Goal: Communication & Community: Ask a question

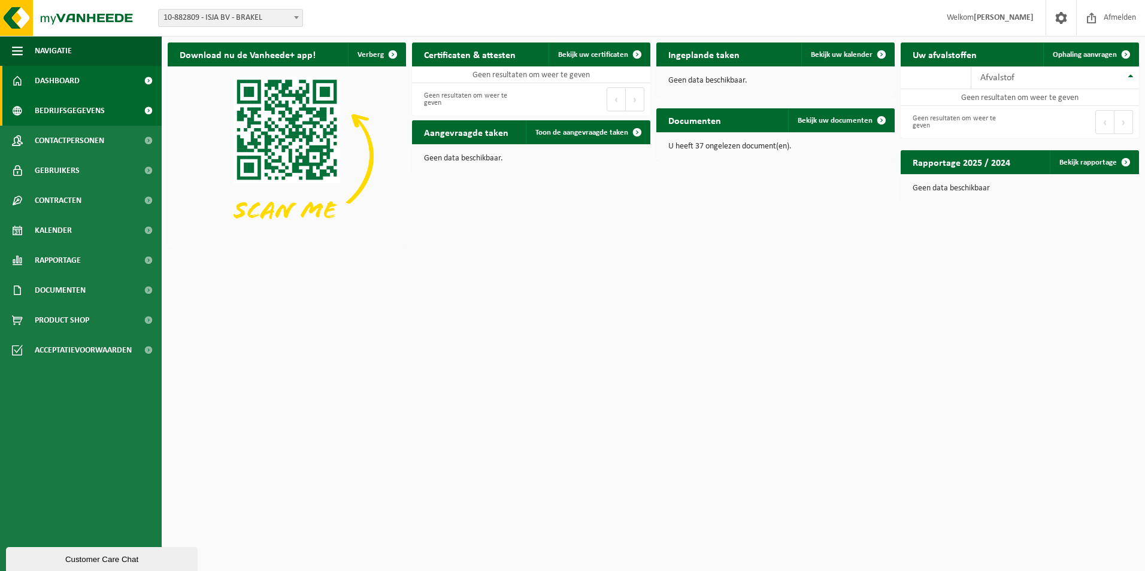
click at [66, 112] on span "Bedrijfsgegevens" at bounding box center [70, 111] width 70 height 30
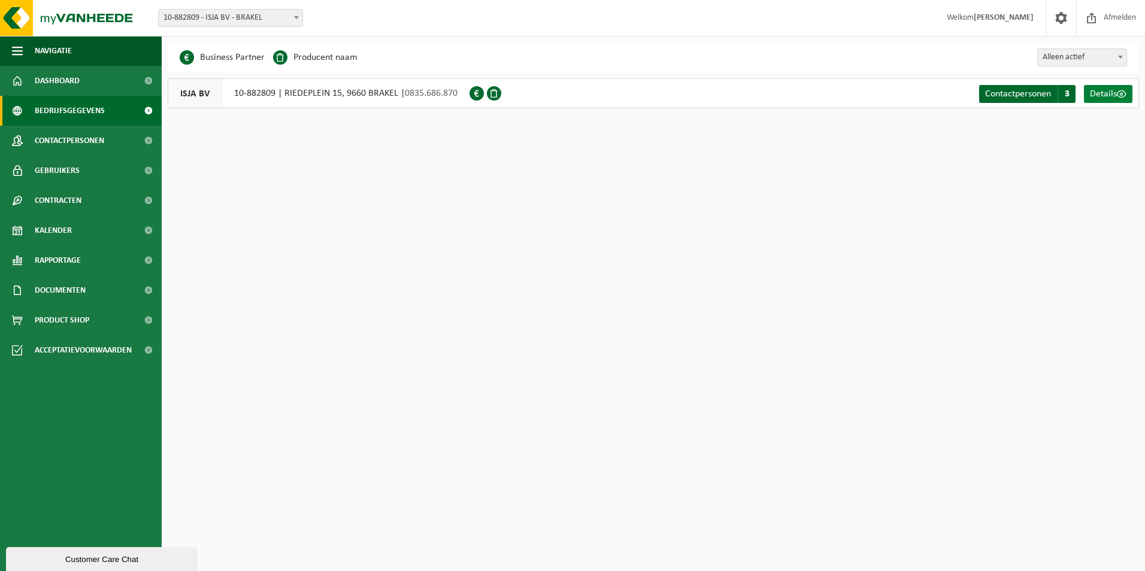
click at [1100, 93] on span "Details" at bounding box center [1103, 94] width 27 height 10
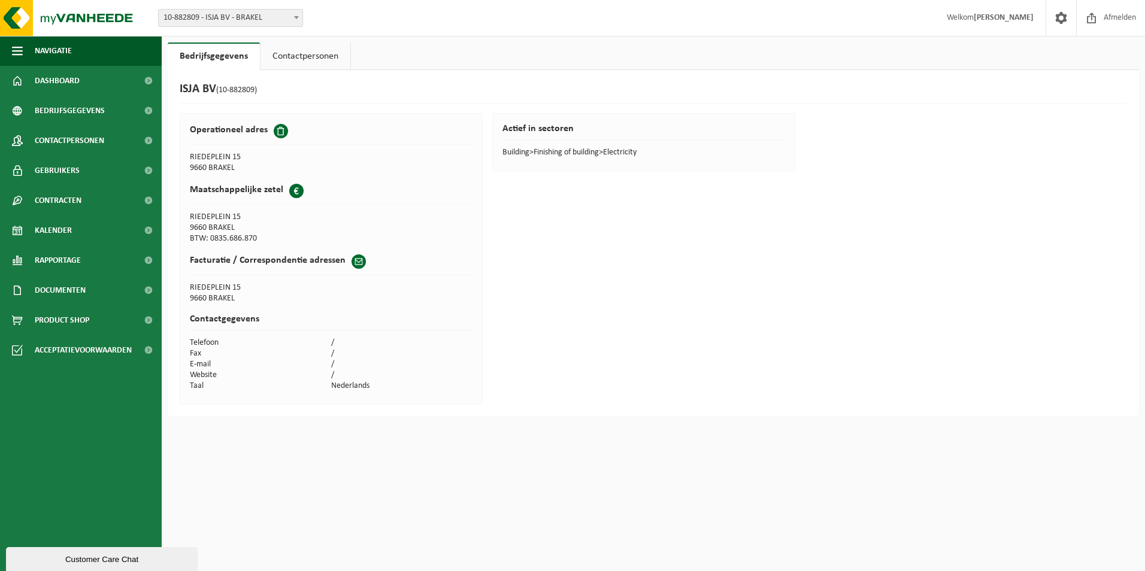
click at [278, 129] on span at bounding box center [281, 131] width 14 height 14
click at [358, 261] on span at bounding box center [359, 262] width 14 height 14
click at [289, 56] on link "Contactpersonen" at bounding box center [306, 57] width 90 height 28
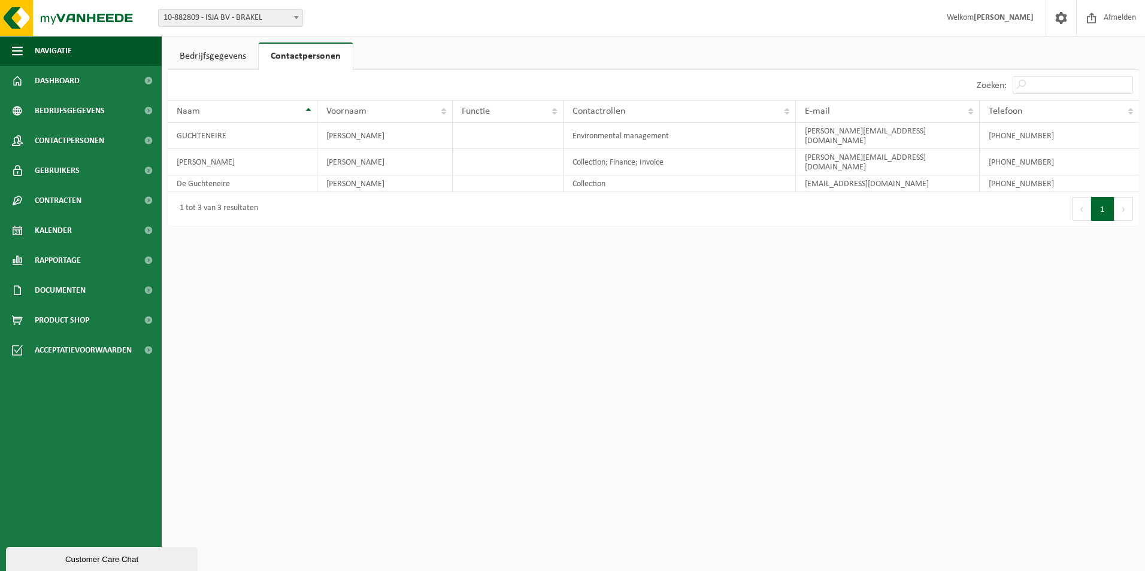
click at [210, 56] on link "Bedrijfsgegevens" at bounding box center [213, 57] width 90 height 28
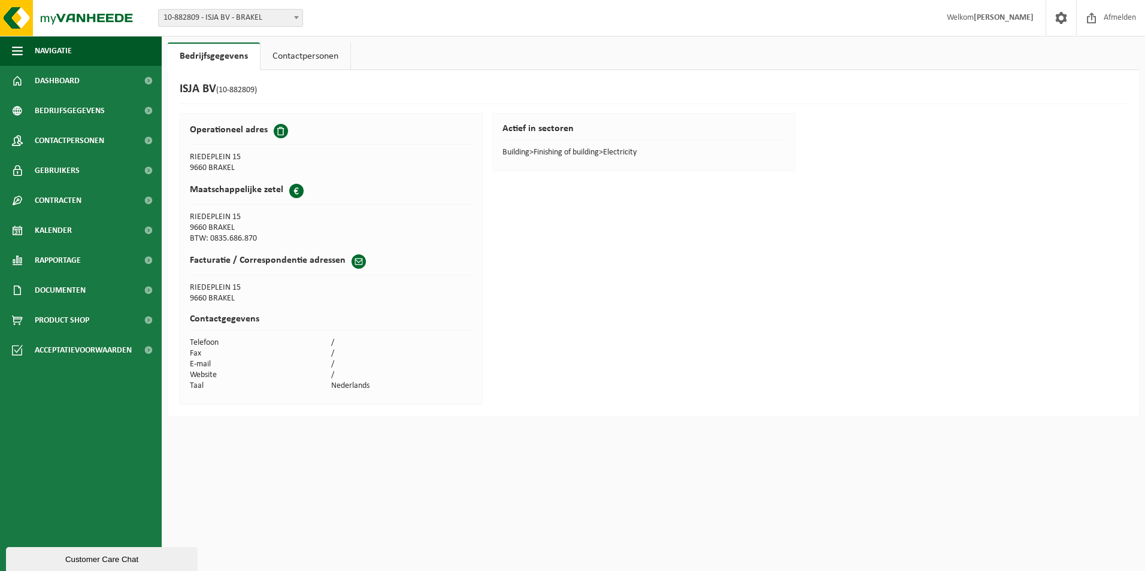
click at [278, 130] on span at bounding box center [281, 131] width 14 height 14
click at [330, 184] on th "Maatschappelijke zetel" at bounding box center [331, 194] width 283 height 35
click at [354, 262] on span at bounding box center [359, 262] width 14 height 14
click at [281, 302] on td "9660 BRAKEL" at bounding box center [331, 298] width 283 height 11
click at [65, 193] on span "Contracten" at bounding box center [58, 201] width 47 height 30
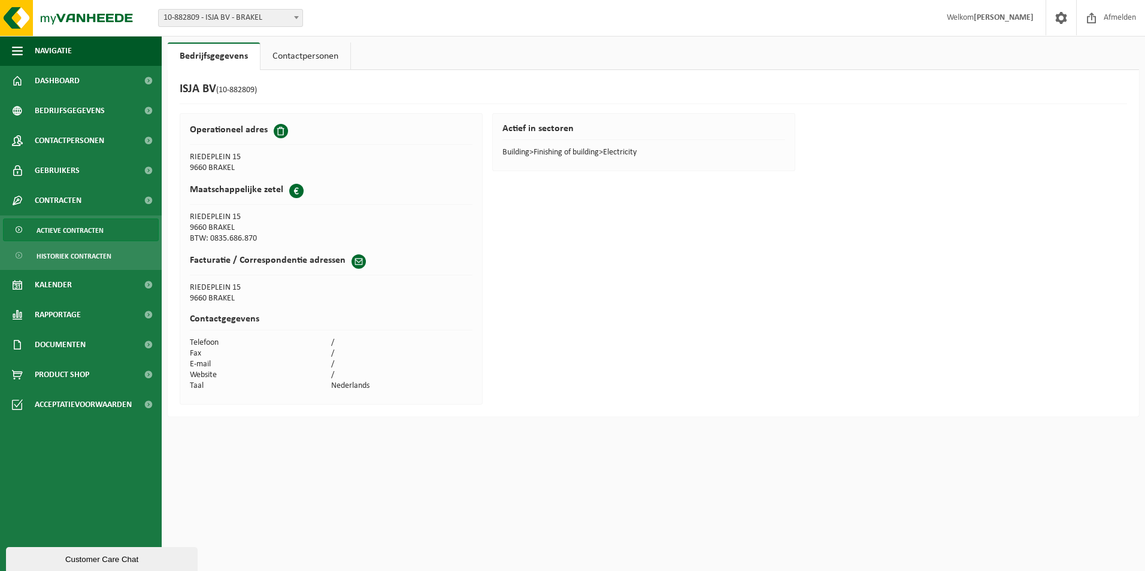
click at [61, 234] on span "Actieve contracten" at bounding box center [70, 230] width 67 height 23
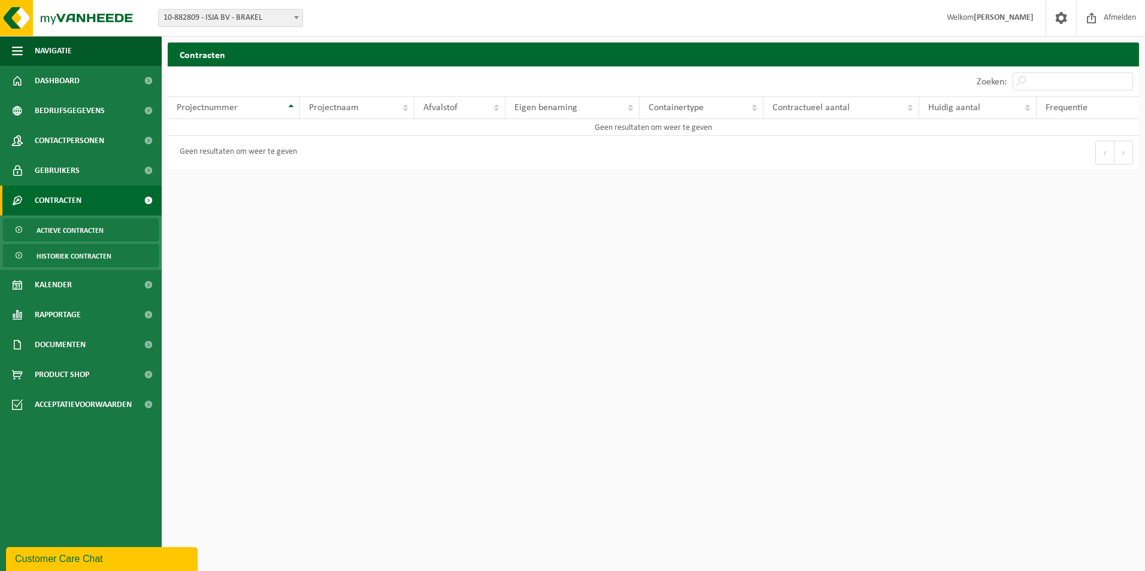
click at [104, 247] on span "Historiek contracten" at bounding box center [74, 256] width 75 height 23
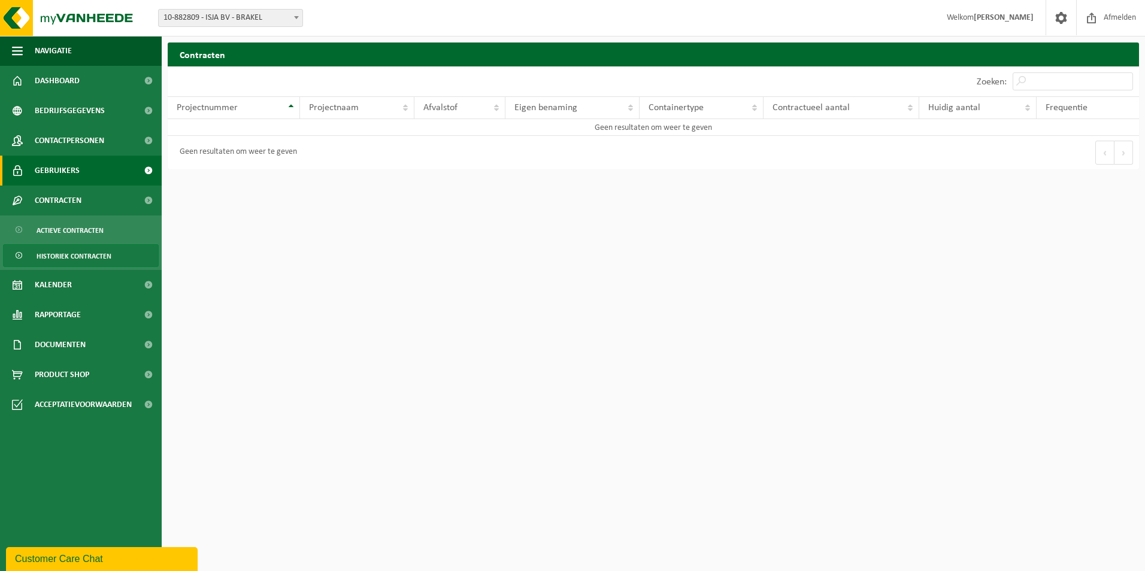
click at [72, 168] on span "Gebruikers" at bounding box center [57, 171] width 45 height 30
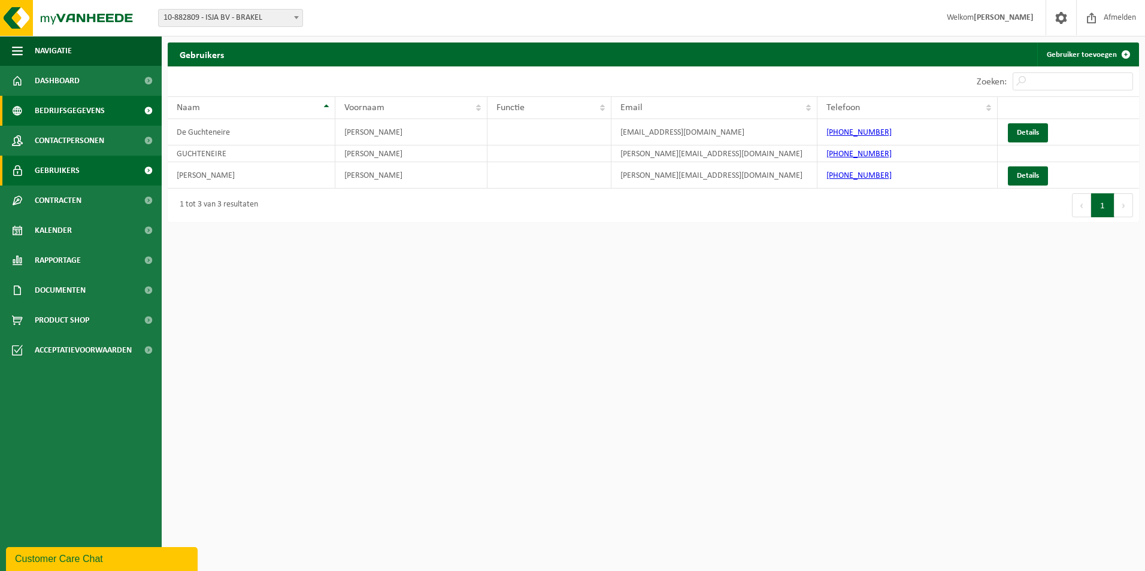
click at [75, 113] on span "Bedrijfsgegevens" at bounding box center [70, 111] width 70 height 30
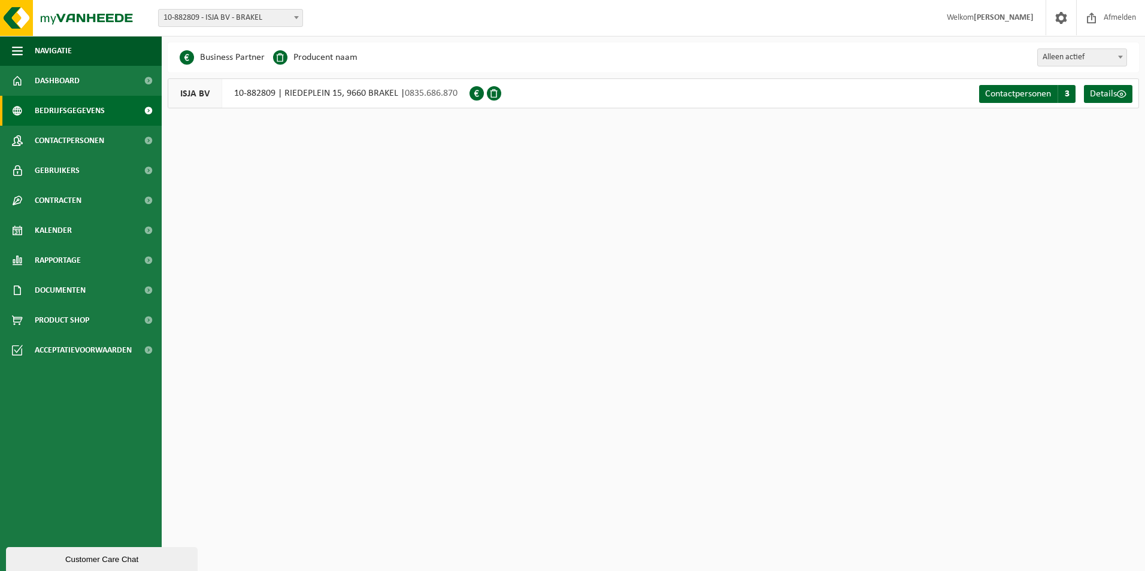
click at [257, 86] on div "ISJA BV 10-882809 | RIEDEPLEIN 15, 9660 BRAKEL | 0835.686.870" at bounding box center [319, 93] width 302 height 30
click at [278, 110] on div "Even geduld. Door de grote hoeveelheid gegevens duurt het laden even. Business …" at bounding box center [653, 82] width 983 height 78
click at [58, 76] on span "Dashboard" at bounding box center [57, 81] width 45 height 30
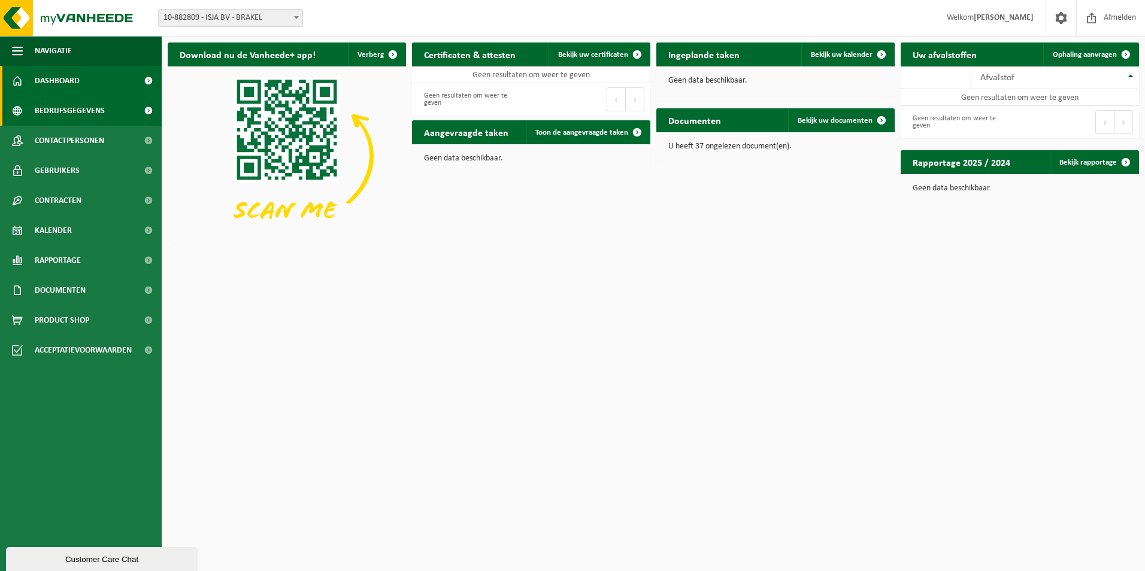
click at [65, 107] on span "Bedrijfsgegevens" at bounding box center [70, 111] width 70 height 30
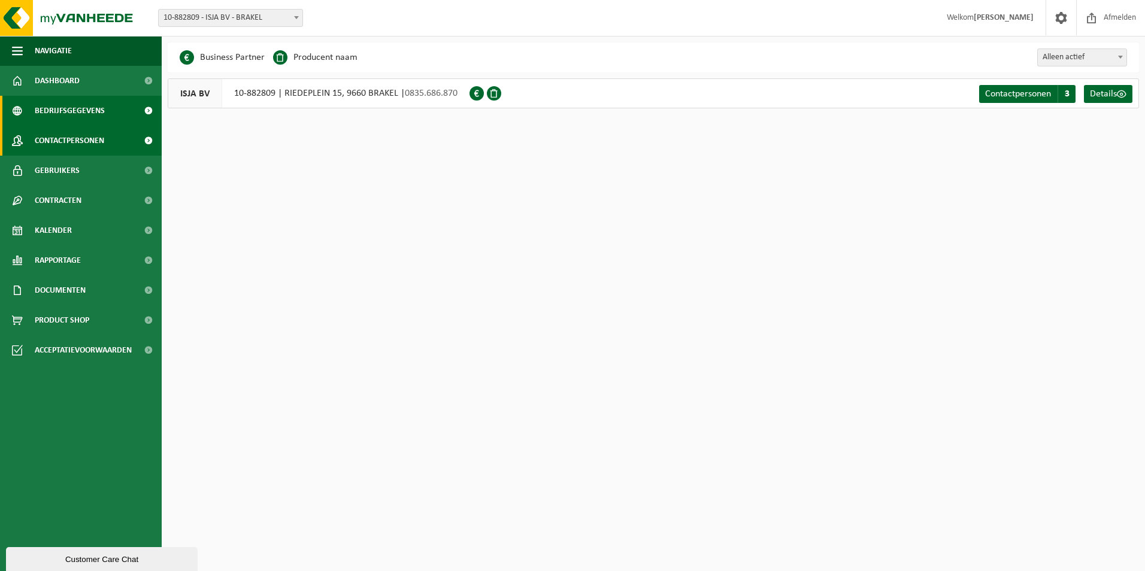
click at [71, 138] on span "Contactpersonen" at bounding box center [69, 141] width 69 height 30
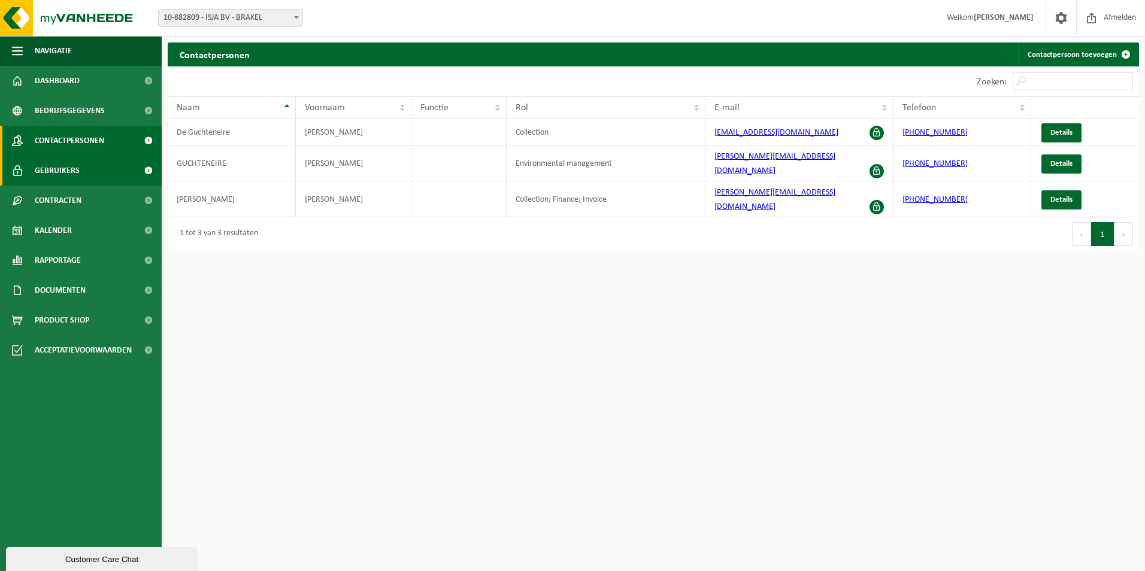
click at [62, 175] on span "Gebruikers" at bounding box center [57, 171] width 45 height 30
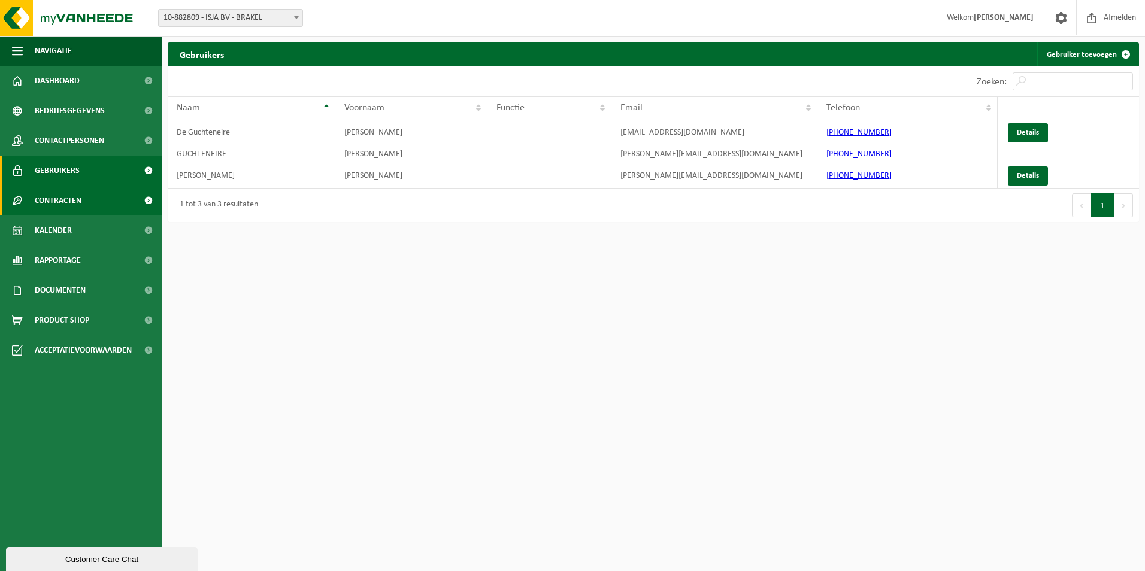
click at [56, 207] on span "Contracten" at bounding box center [58, 201] width 47 height 30
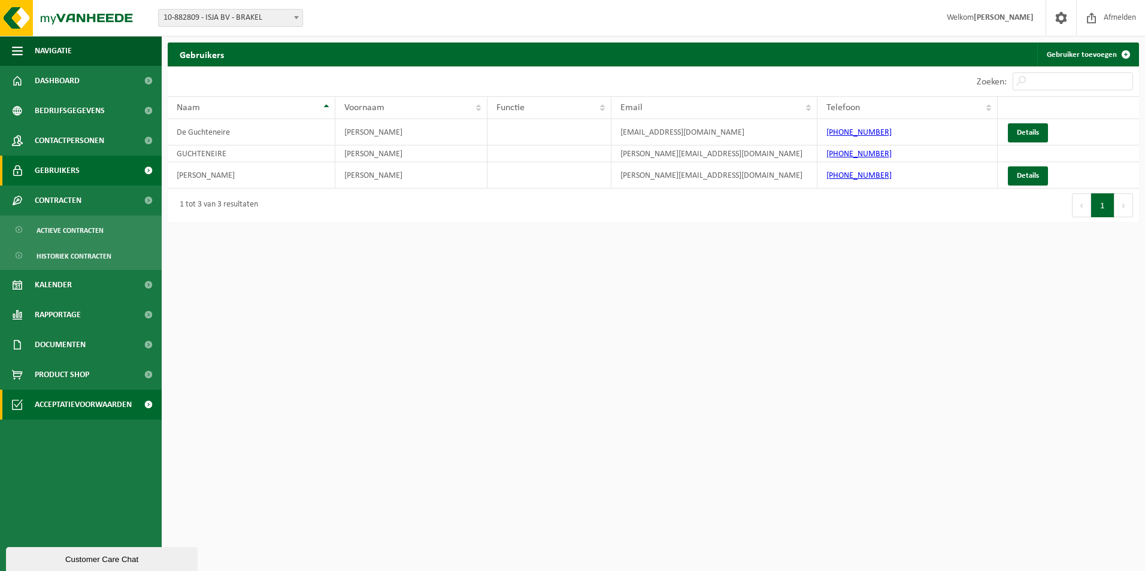
click at [76, 408] on span "Acceptatievoorwaarden" at bounding box center [83, 405] width 97 height 30
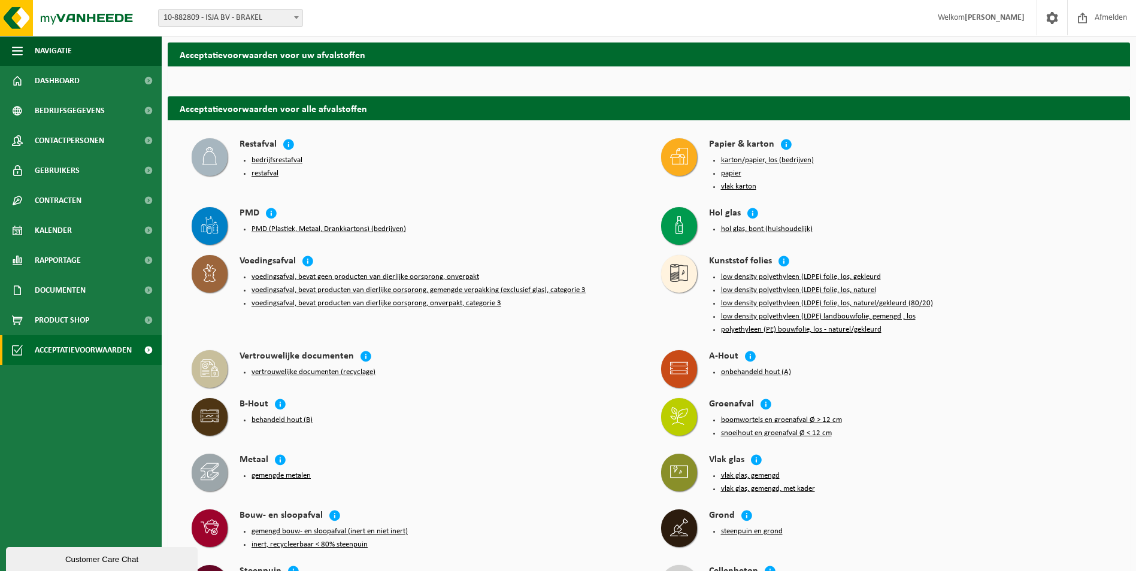
click at [290, 15] on span at bounding box center [296, 18] width 12 height 16
select select "168882"
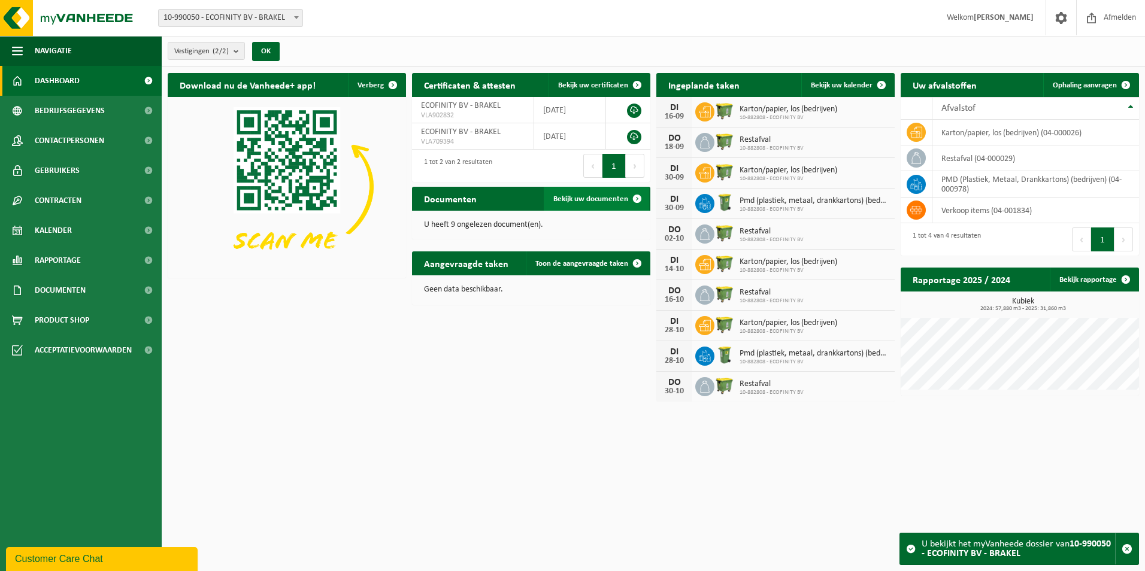
click at [597, 198] on span "Bekijk uw documenten" at bounding box center [590, 199] width 75 height 8
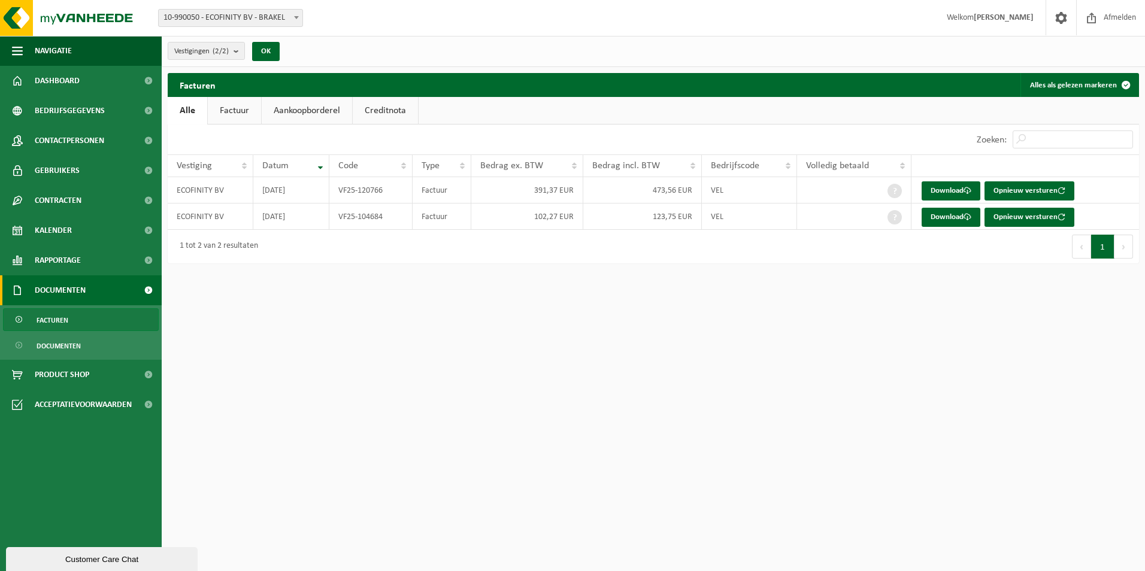
click at [213, 114] on link "Factuur" at bounding box center [234, 111] width 53 height 28
click at [72, 84] on span "Dashboard" at bounding box center [57, 81] width 45 height 30
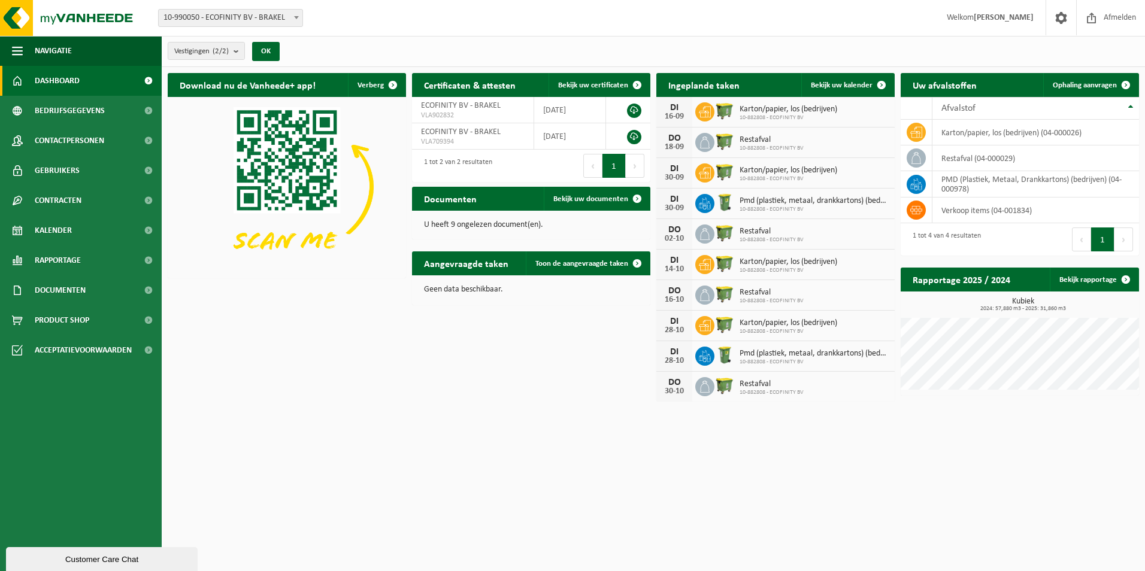
click at [276, 17] on span "10-990050 - ECOFINITY BV - BRAKEL" at bounding box center [231, 18] width 144 height 17
click at [372, 34] on div "Vestiging: 10-882809 - ISJA BV - BRAKEL 10-990050 - ECOFINITY BV - BRAKEL 10-88…" at bounding box center [572, 18] width 1145 height 37
click at [105, 114] on link "Bedrijfsgegevens" at bounding box center [81, 111] width 162 height 30
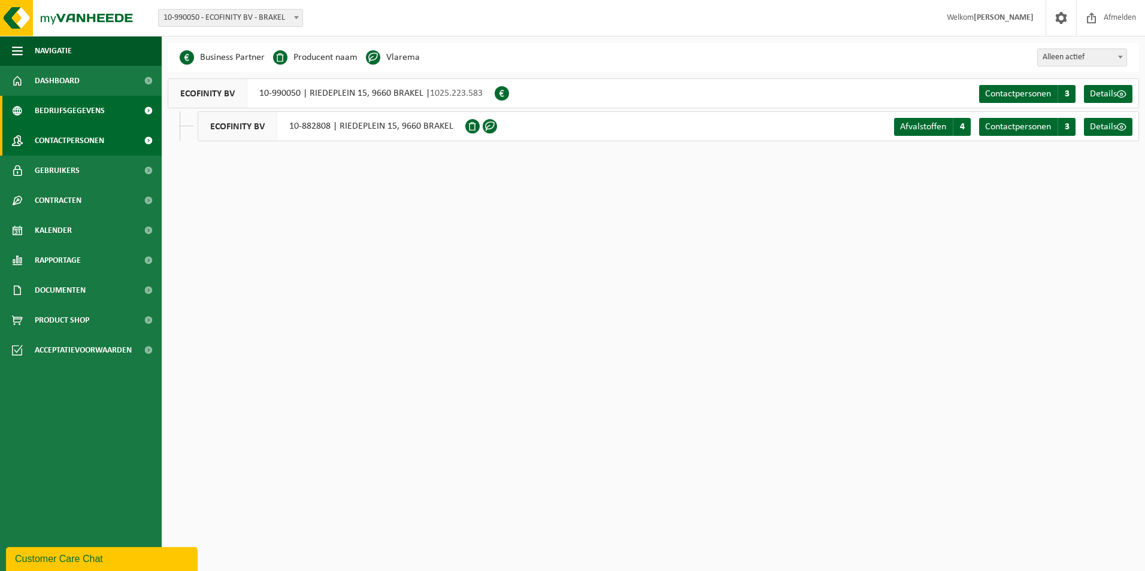
click at [66, 144] on span "Contactpersonen" at bounding box center [69, 141] width 69 height 30
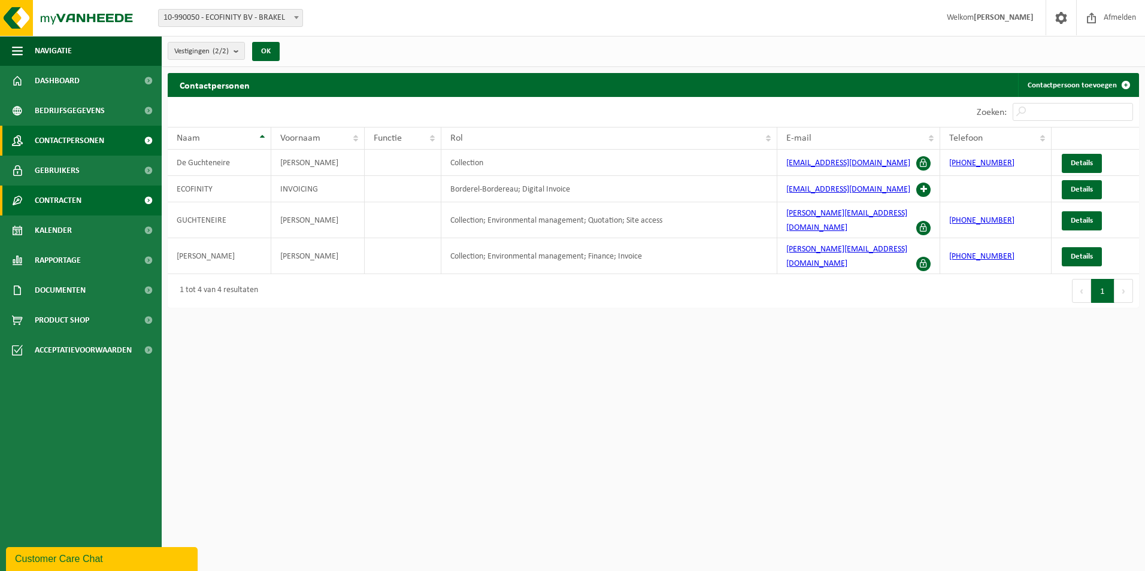
click at [74, 207] on span "Contracten" at bounding box center [58, 201] width 47 height 30
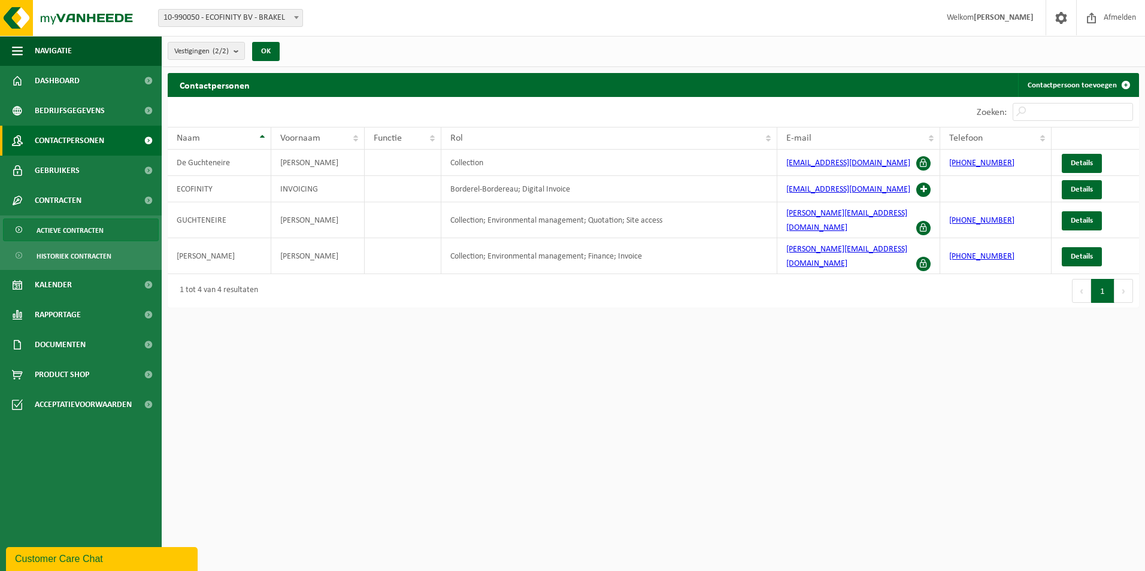
click at [74, 231] on span "Actieve contracten" at bounding box center [70, 230] width 67 height 23
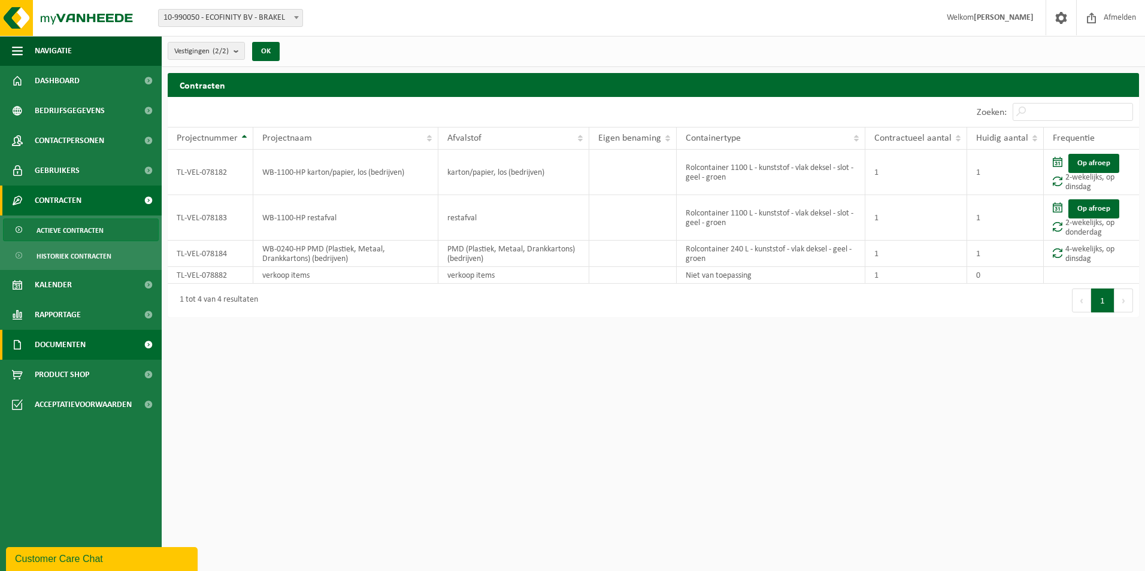
click at [72, 345] on span "Documenten" at bounding box center [60, 345] width 51 height 30
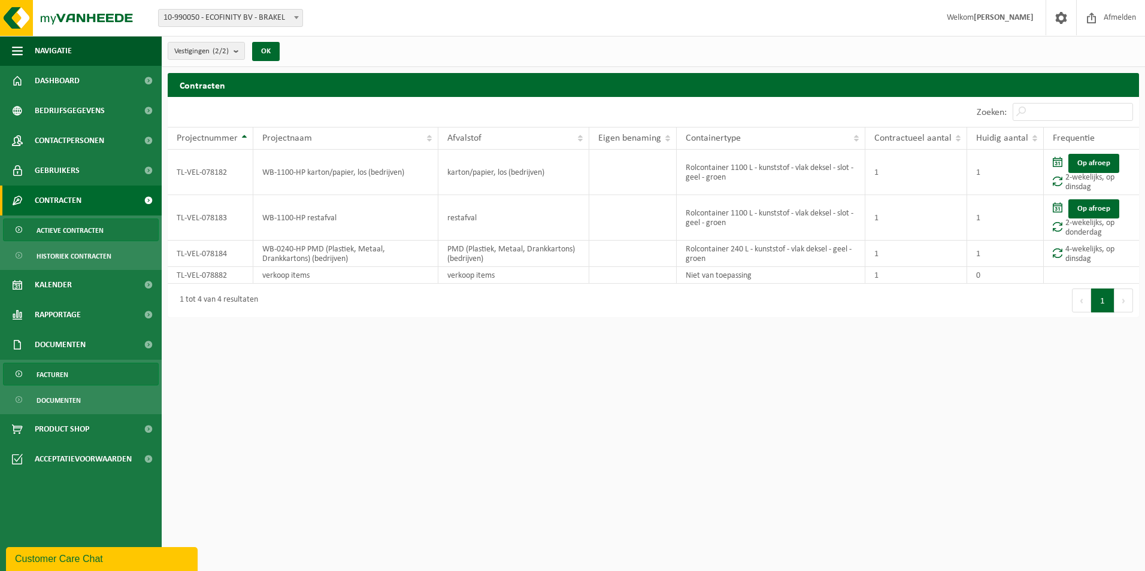
click at [59, 376] on span "Facturen" at bounding box center [53, 375] width 32 height 23
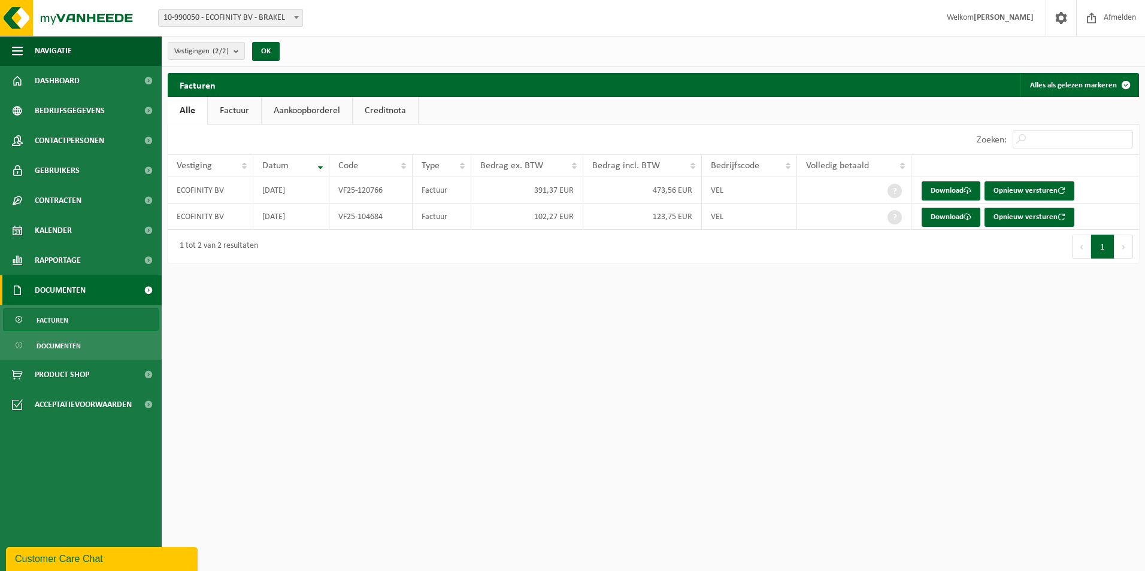
click at [253, 352] on html "Vestiging: 10-882809 - ISJA BV - BRAKEL 10-990050 - ECOFINITY BV - BRAKEL 10-88…" at bounding box center [572, 285] width 1145 height 571
click at [85, 558] on div "Customer Care Chat" at bounding box center [102, 559] width 174 height 14
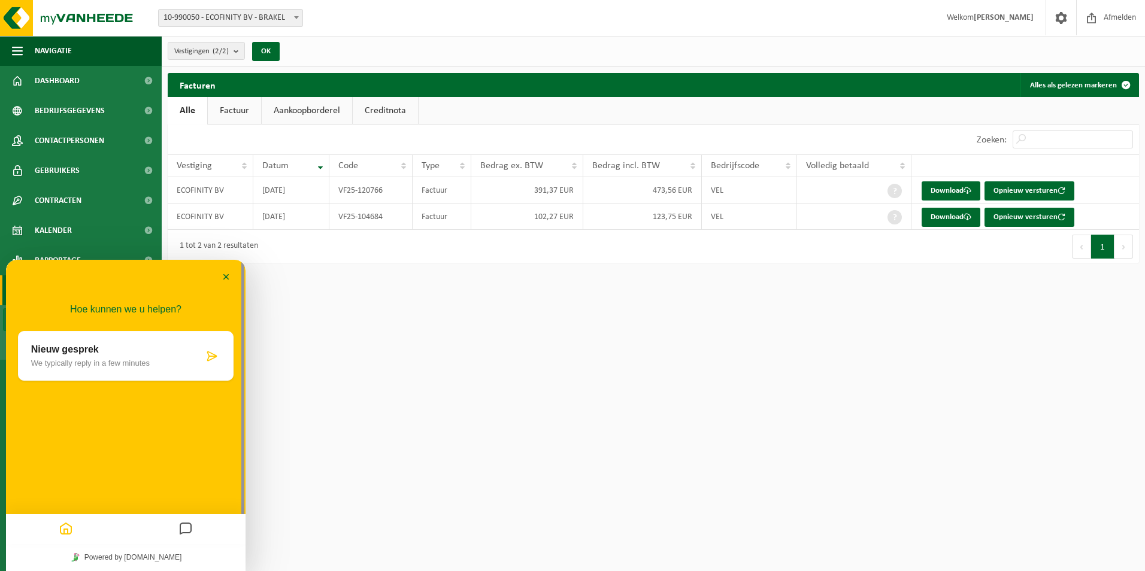
click at [88, 356] on div "Nieuw gesprek We typically reply in a few minutes" at bounding box center [117, 355] width 172 height 23
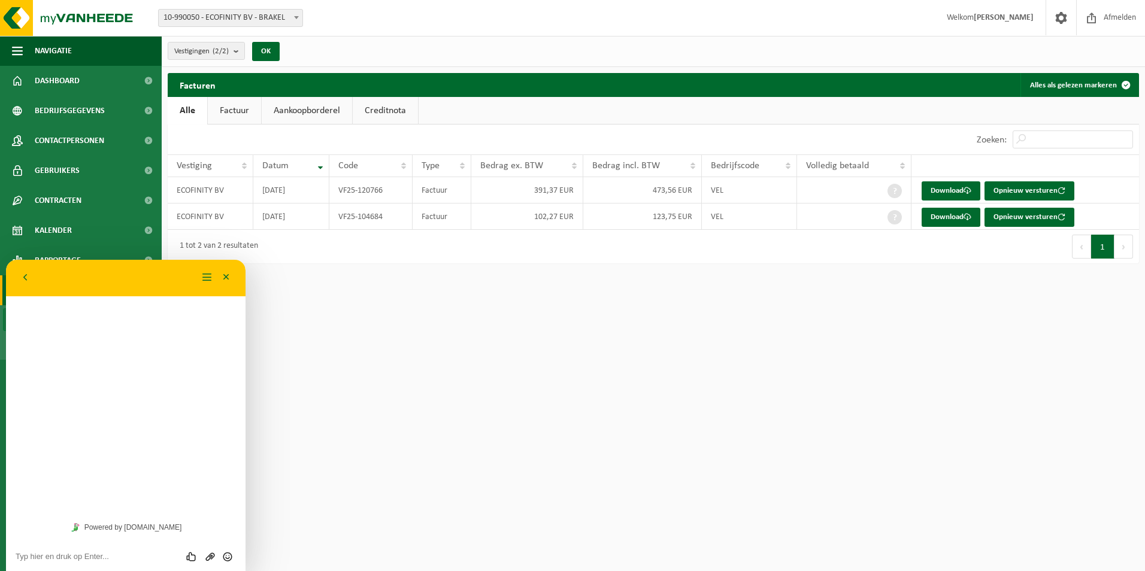
click at [68, 561] on textarea at bounding box center [126, 557] width 220 height 10
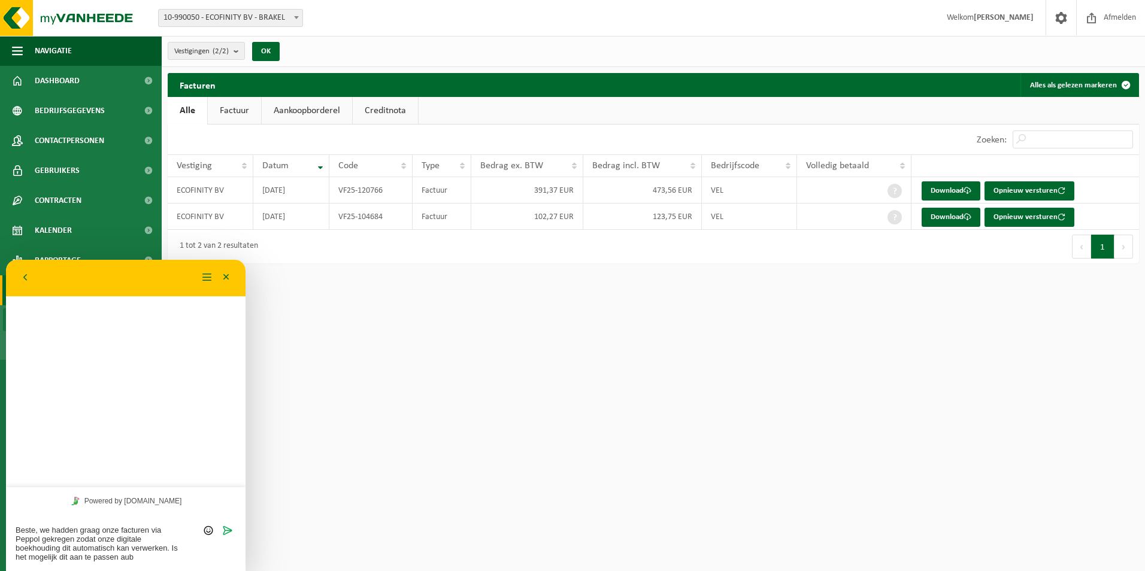
type textarea "Beste, we hadden graag onze facturen via Peppol gekregen zodat onze digitale bo…"
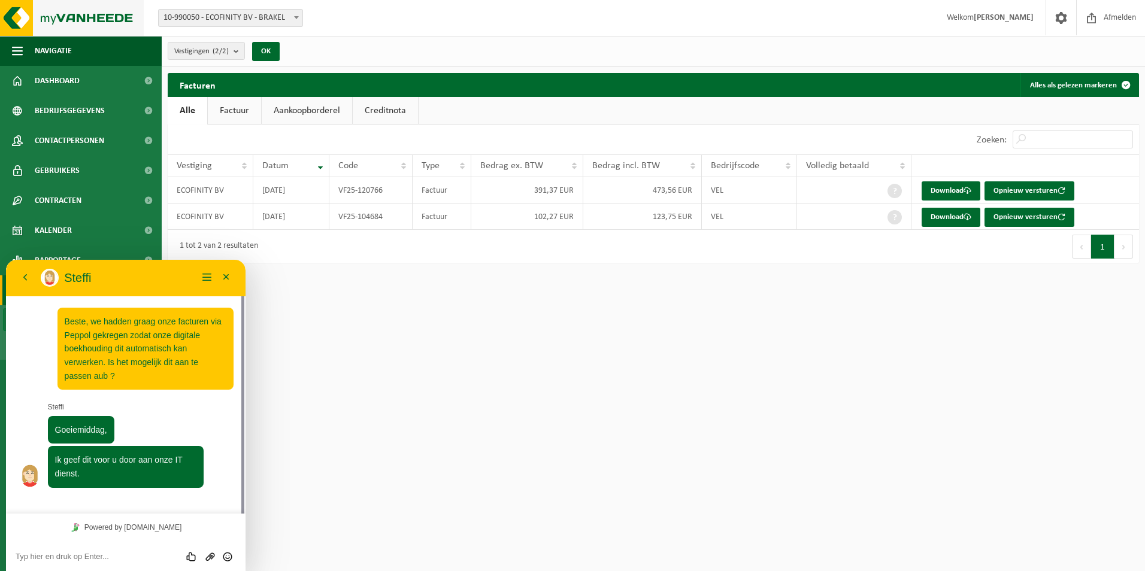
scroll to position [17, 0]
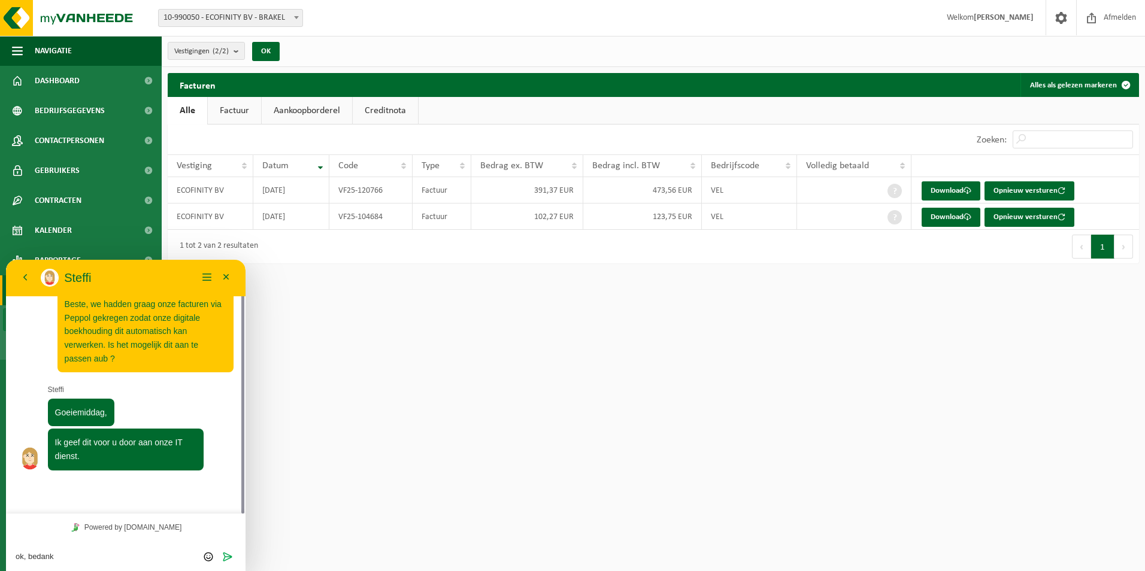
type textarea "ok, bedankt"
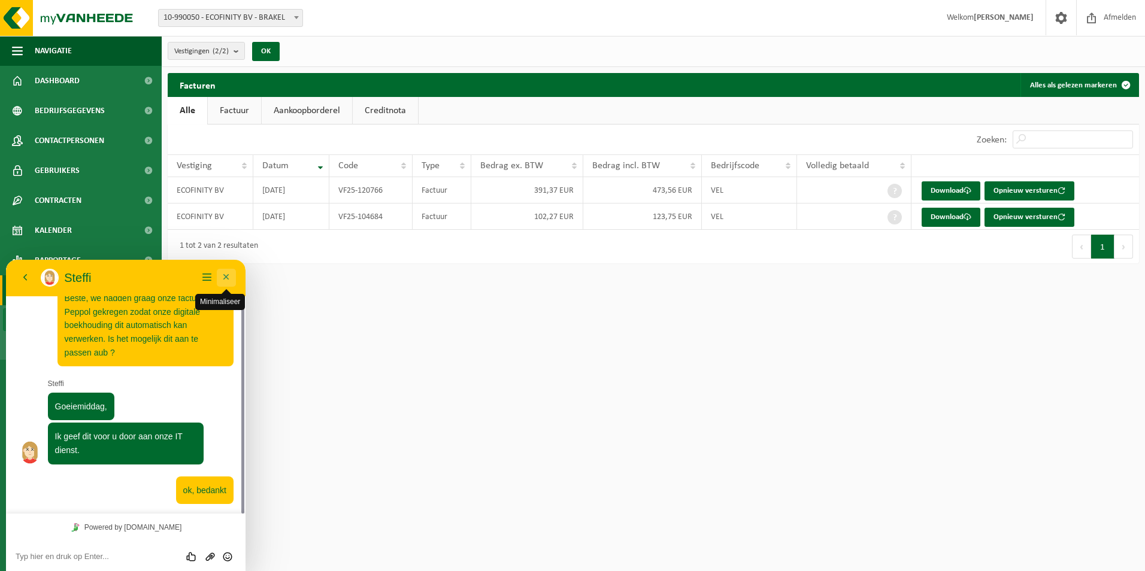
click at [232, 278] on button "Minimaliseer" at bounding box center [226, 278] width 19 height 18
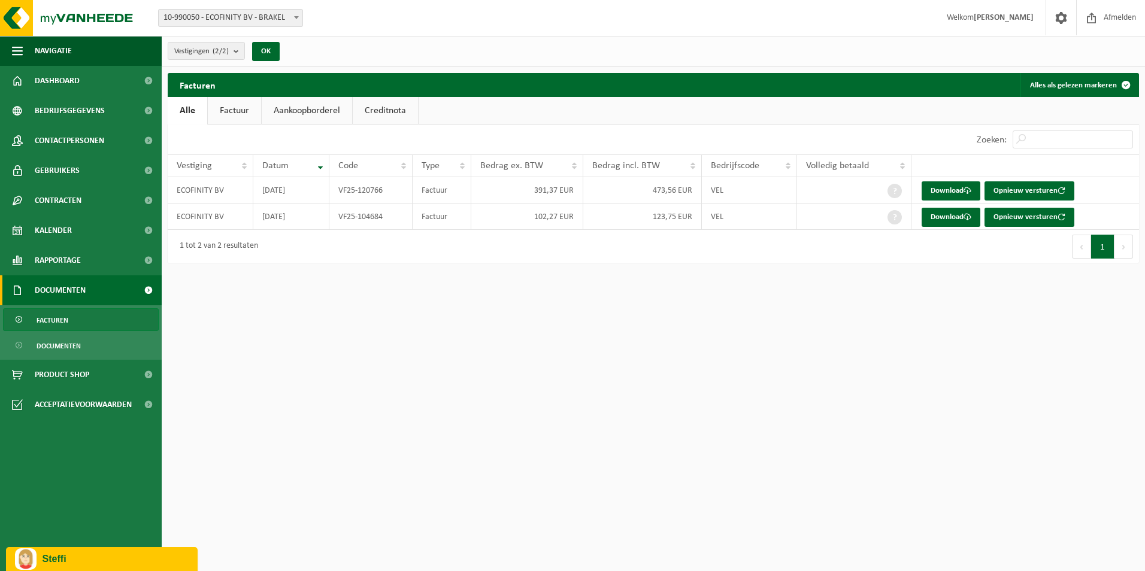
click at [77, 559] on p "Steffi" at bounding box center [116, 559] width 146 height 11
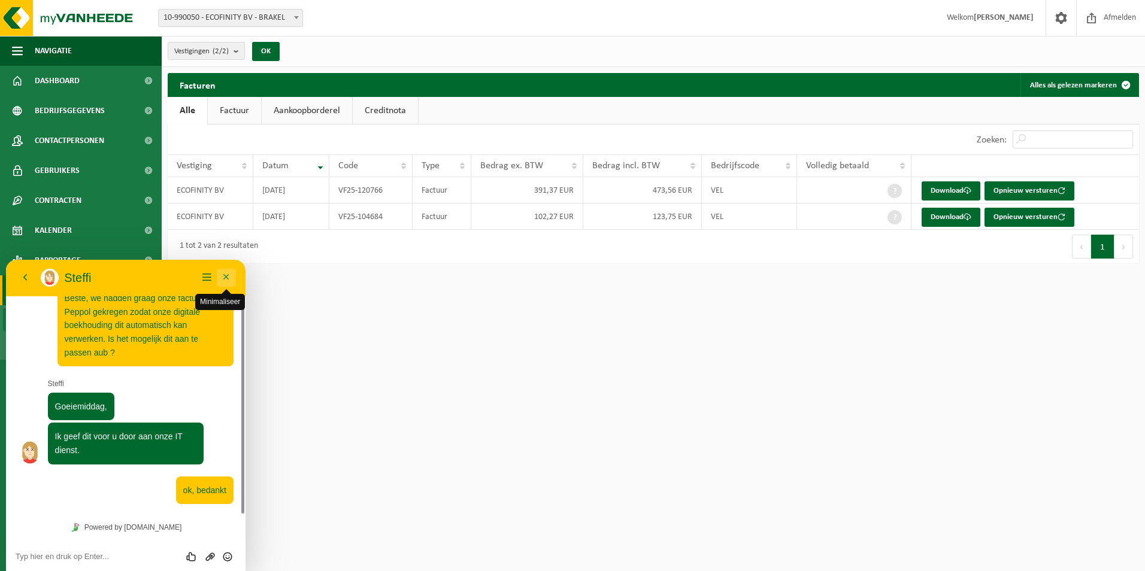
click at [230, 277] on button "Minimaliseer" at bounding box center [226, 278] width 19 height 18
